Goal: Information Seeking & Learning: Learn about a topic

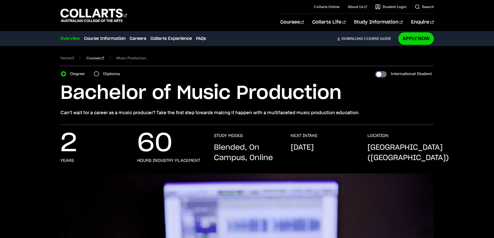
click at [94, 57] on link "Courses" at bounding box center [95, 57] width 18 height 7
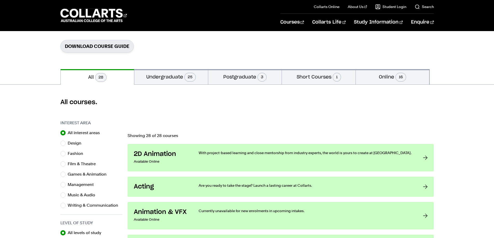
scroll to position [104, 0]
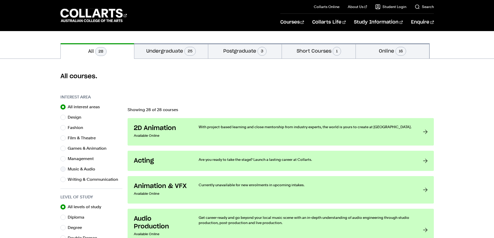
click at [66, 171] on div "Music & Audio" at bounding box center [91, 169] width 62 height 7
click at [65, 171] on input "Music & Audio" at bounding box center [62, 169] width 5 height 5
radio input "true"
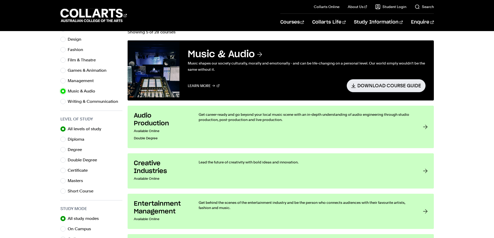
scroll to position [181, 0]
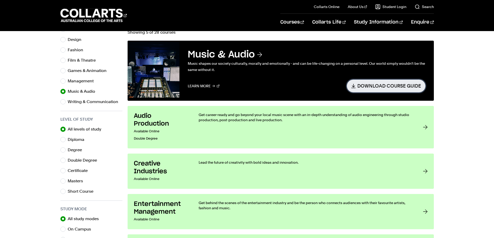
click at [369, 88] on link "Download Course Guide" at bounding box center [386, 86] width 79 height 13
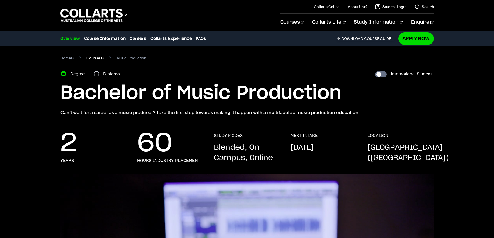
click at [92, 58] on link "Courses" at bounding box center [95, 57] width 18 height 7
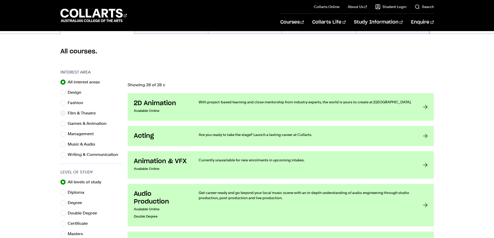
scroll to position [130, 0]
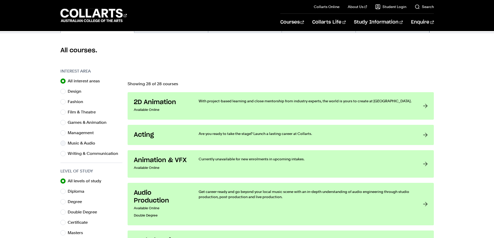
click at [67, 142] on div "Music & Audio" at bounding box center [91, 143] width 62 height 7
click at [65, 144] on input "Music & Audio" at bounding box center [62, 143] width 5 height 5
radio input "true"
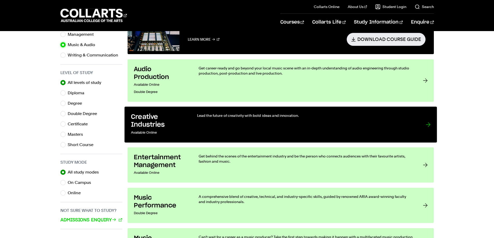
scroll to position [233, 0]
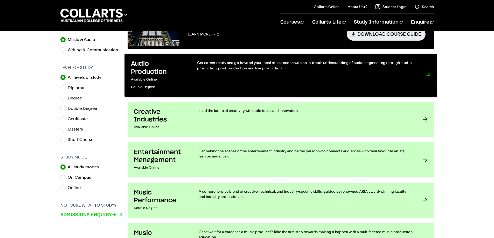
click at [200, 75] on div "Get career-ready and go beyond your local music scene with an in-depth understa…" at bounding box center [306, 75] width 218 height 31
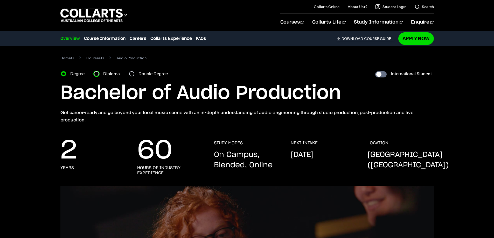
click at [98, 74] on input "Diploma" at bounding box center [96, 73] width 5 height 5
radio input "true"
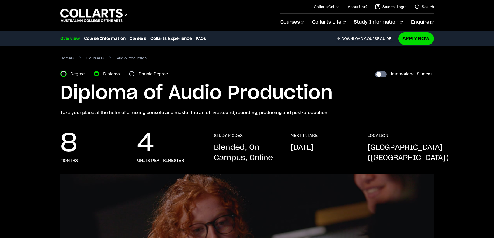
click at [65, 73] on input "Degree" at bounding box center [63, 73] width 5 height 5
radio input "true"
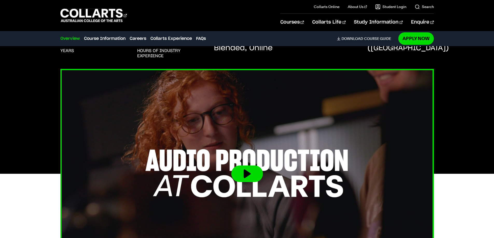
scroll to position [130, 0]
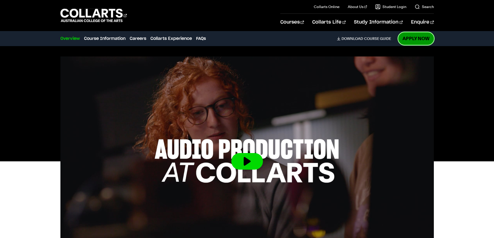
click at [408, 37] on link "Apply Now" at bounding box center [416, 38] width 36 height 12
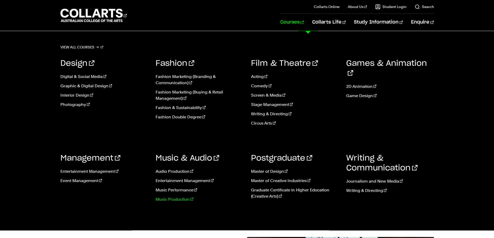
click at [184, 200] on link "Music Production" at bounding box center [200, 199] width 88 height 6
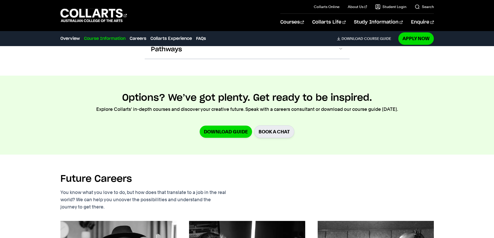
scroll to position [622, 0]
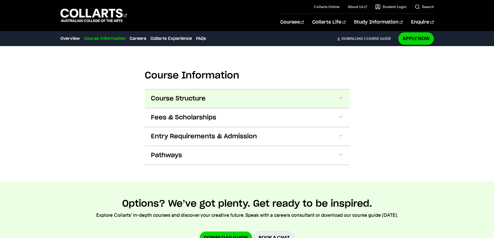
click at [208, 94] on button "Course Structure" at bounding box center [247, 98] width 205 height 19
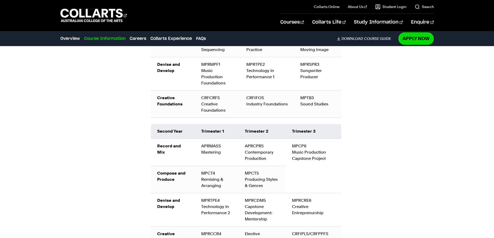
scroll to position [813, 0]
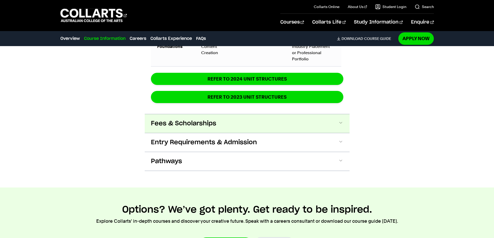
click at [190, 119] on span "Fees & Scholarships" at bounding box center [183, 123] width 65 height 8
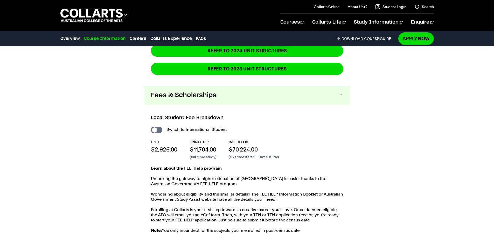
scroll to position [971, 0]
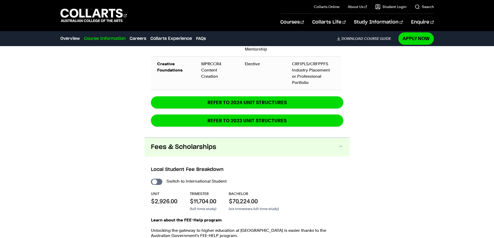
click at [215, 143] on span "Fees & Scholarships" at bounding box center [183, 147] width 65 height 8
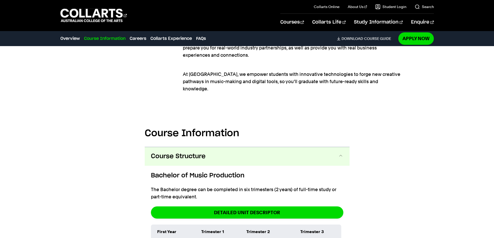
scroll to position [608, 0]
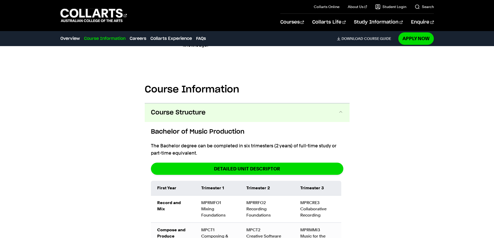
click at [258, 109] on button "Course Structure" at bounding box center [247, 112] width 205 height 19
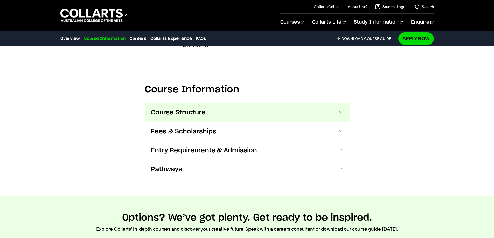
click at [258, 109] on button "Course Structure" at bounding box center [247, 112] width 205 height 19
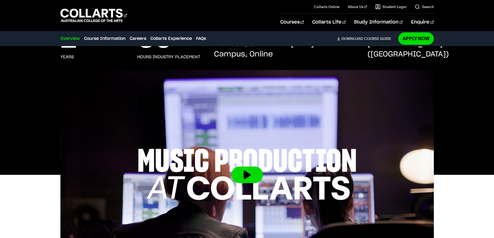
scroll to position [0, 0]
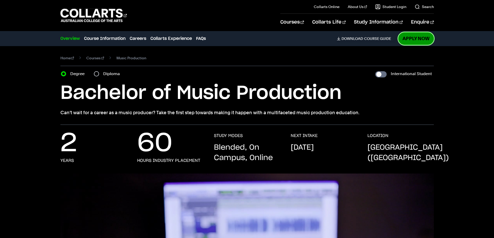
click at [417, 39] on link "Apply Now" at bounding box center [416, 38] width 36 height 12
click at [88, 60] on link "Courses" at bounding box center [95, 57] width 18 height 7
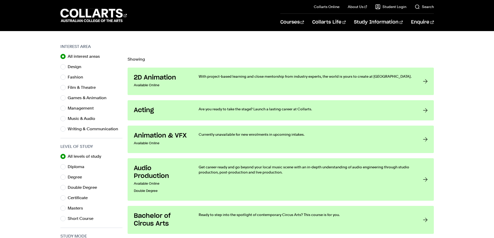
scroll to position [156, 0]
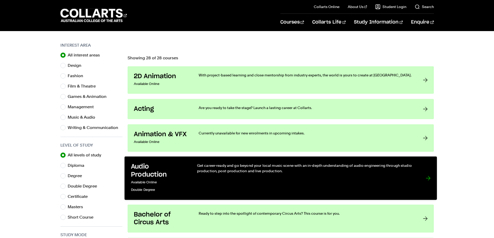
click at [181, 171] on h3 "Audio Production" at bounding box center [158, 171] width 55 height 16
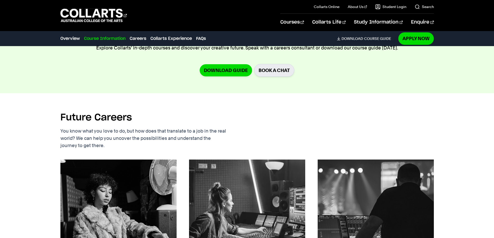
scroll to position [415, 0]
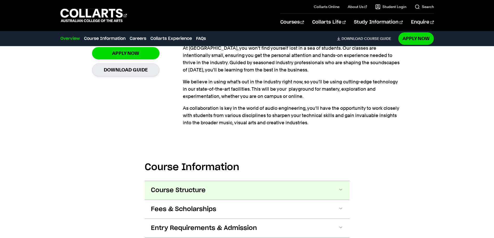
click at [256, 192] on button "Course Structure" at bounding box center [247, 190] width 205 height 19
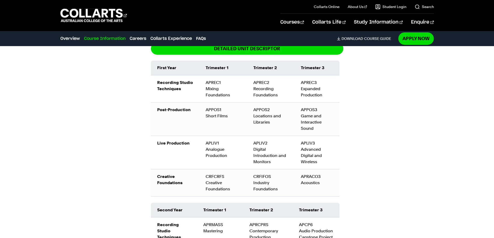
scroll to position [601, 0]
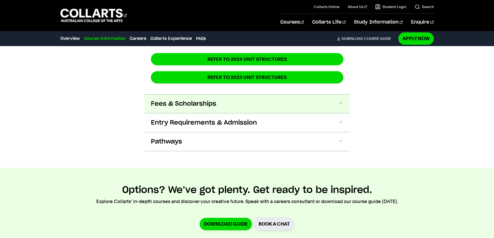
click at [225, 102] on button "Fees & Scholarships" at bounding box center [247, 104] width 205 height 19
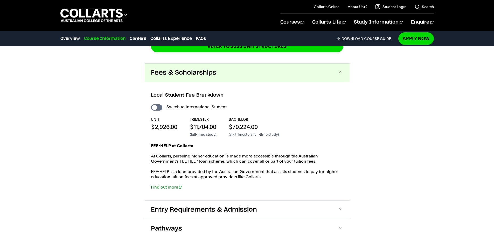
scroll to position [934, 0]
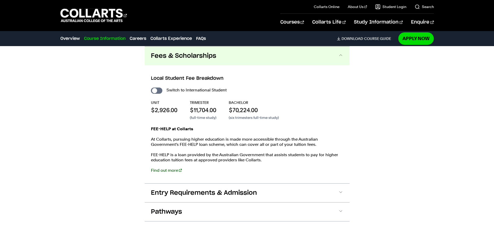
click at [167, 170] on link "Find out more" at bounding box center [166, 170] width 31 height 5
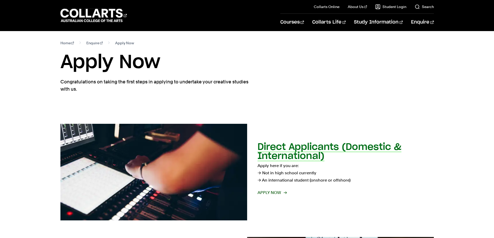
click at [278, 193] on span "Apply now" at bounding box center [271, 192] width 29 height 7
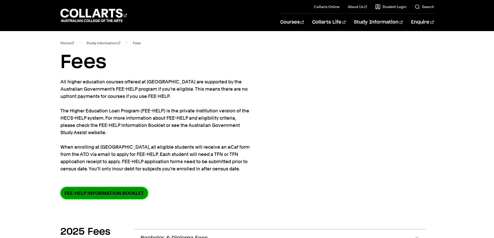
click at [141, 194] on link "FEE-HELP information booklet" at bounding box center [104, 193] width 88 height 12
click at [88, 191] on link "FEE-HELP information booklet" at bounding box center [104, 193] width 88 height 12
